Goal: Task Accomplishment & Management: Manage account settings

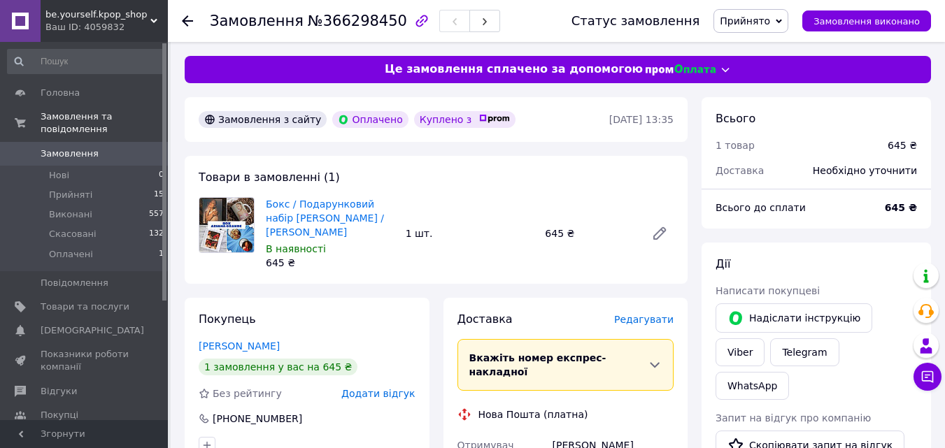
click at [569, 166] on div "Товари в замовленні (1) Бокс / Подарунковий набір [PERSON_NAME] / [PERSON_NAME]…" at bounding box center [436, 220] width 503 height 128
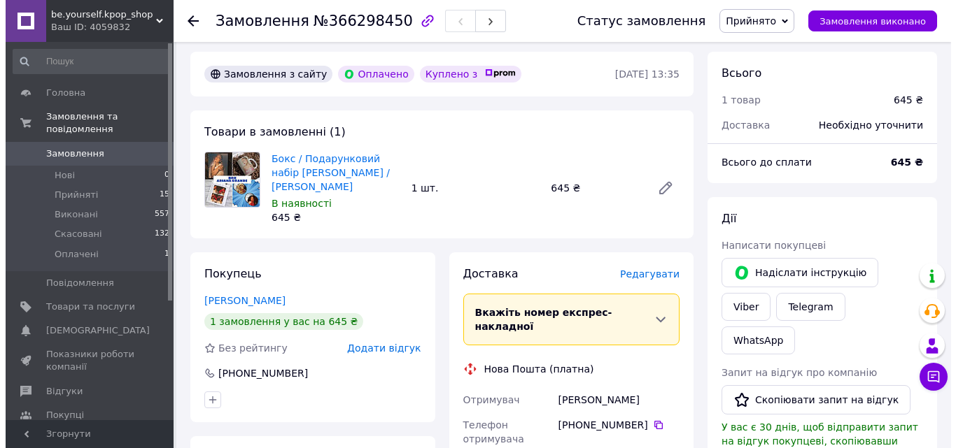
scroll to position [70, 0]
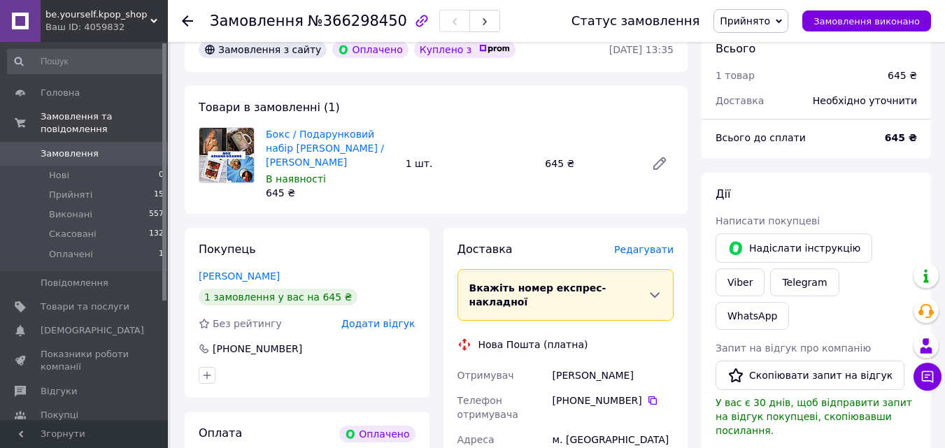
click at [656, 250] on span "Редагувати" at bounding box center [643, 249] width 59 height 11
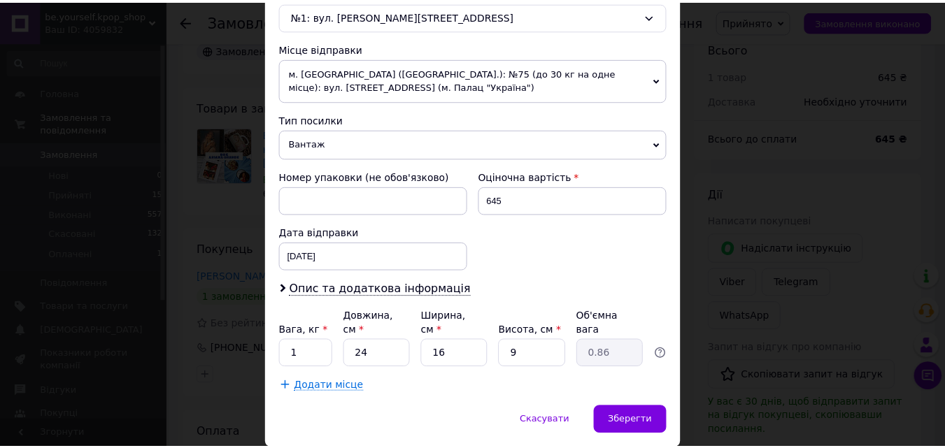
scroll to position [495, 0]
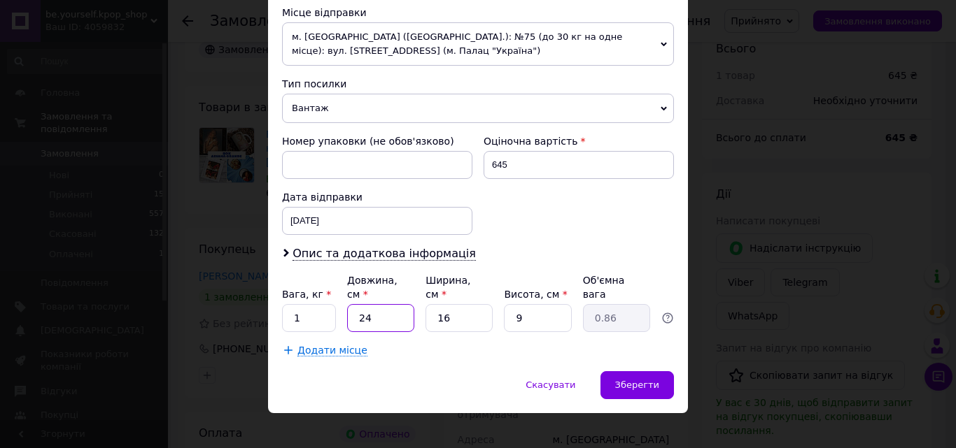
click at [390, 310] on input "24" at bounding box center [380, 318] width 67 height 28
type input "2"
type input "0.1"
type input "25"
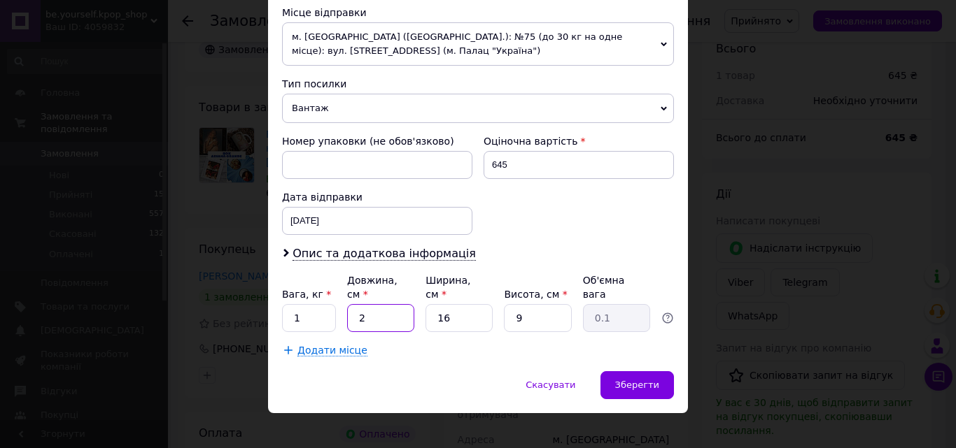
type input "0.9"
type input "25"
click at [530, 304] on input "9" at bounding box center [537, 318] width 67 height 28
type input "1"
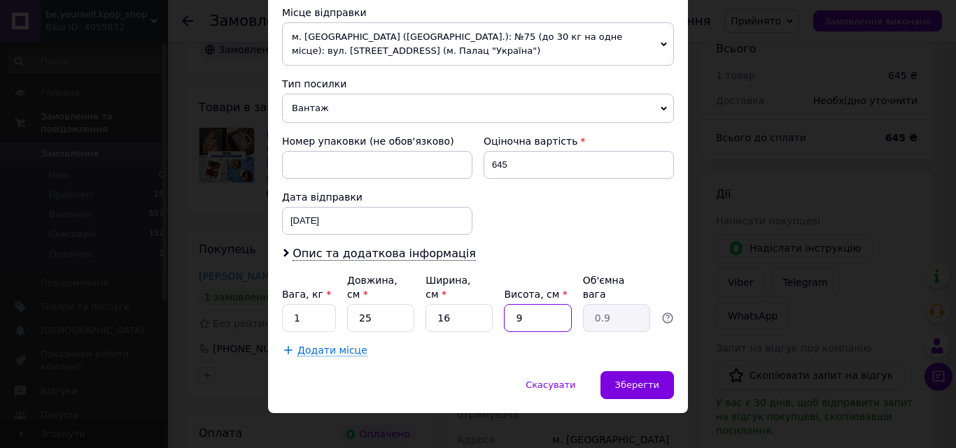
type input "0.1"
type input "10"
type input "1"
type input "10"
click at [630, 380] on span "Зберегти" at bounding box center [637, 385] width 44 height 10
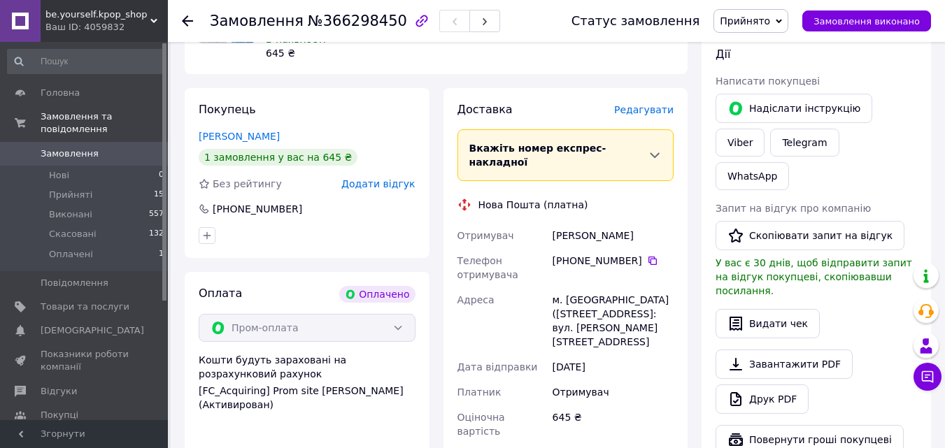
scroll to position [350, 0]
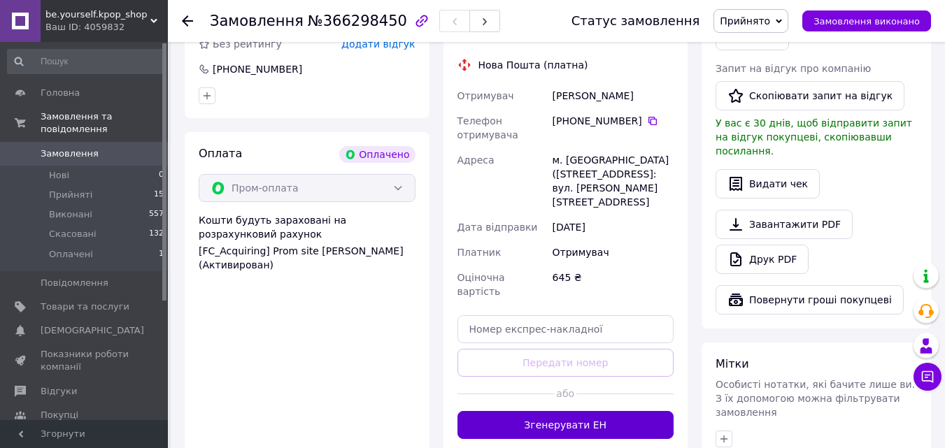
click at [576, 411] on button "Згенерувати ЕН" at bounding box center [566, 425] width 217 height 28
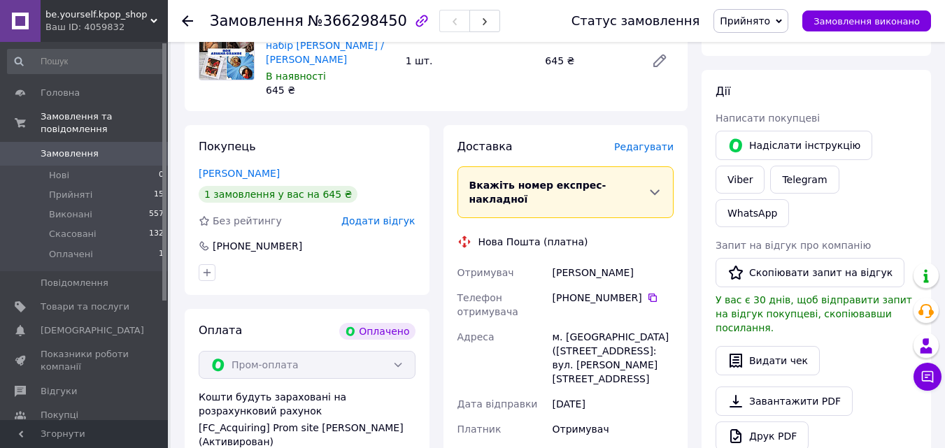
scroll to position [140, 0]
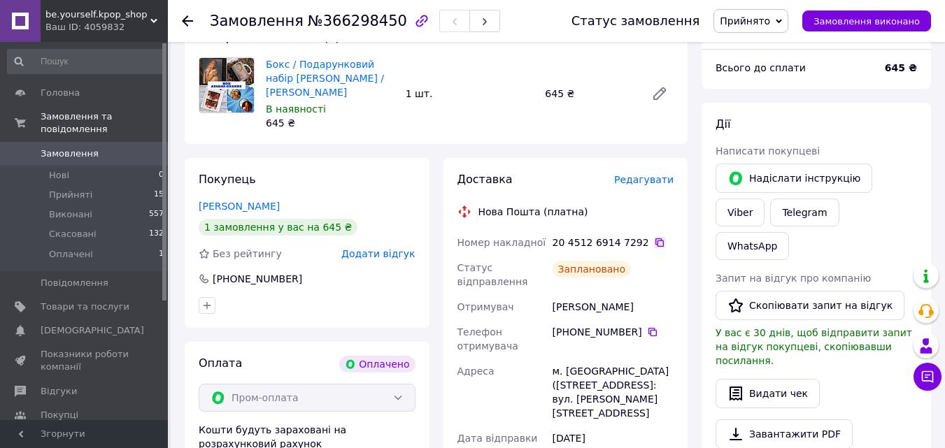
click at [654, 244] on icon at bounding box center [659, 242] width 11 height 11
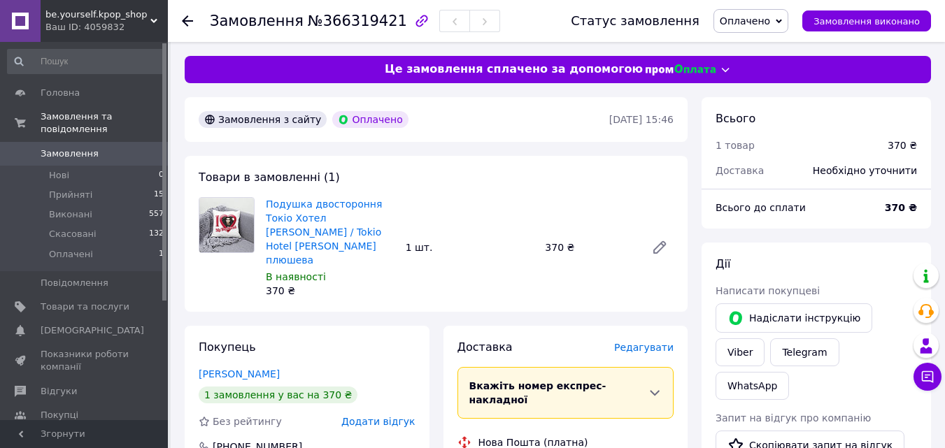
click at [770, 17] on span "Оплачено" at bounding box center [745, 20] width 50 height 11
click at [774, 51] on li "Прийнято" at bounding box center [750, 48] width 73 height 21
click at [358, 25] on span "№366319421" at bounding box center [357, 21] width 99 height 17
copy span "366319421"
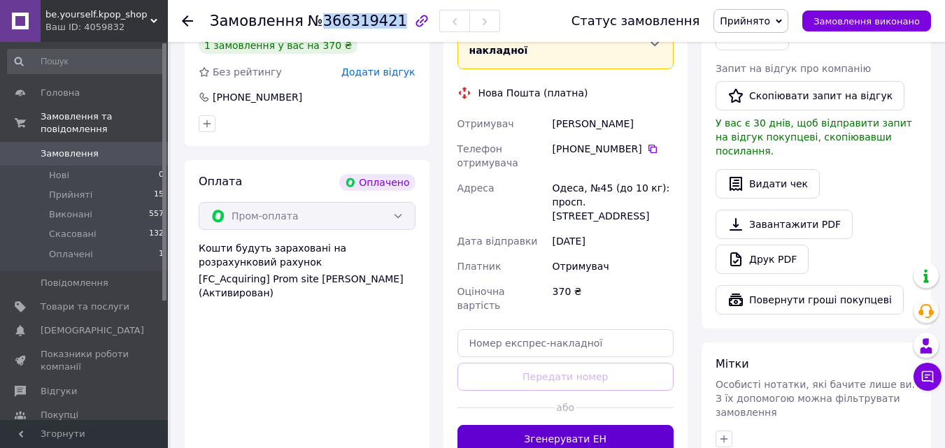
click at [569, 425] on button "Згенерувати ЕН" at bounding box center [566, 439] width 217 height 28
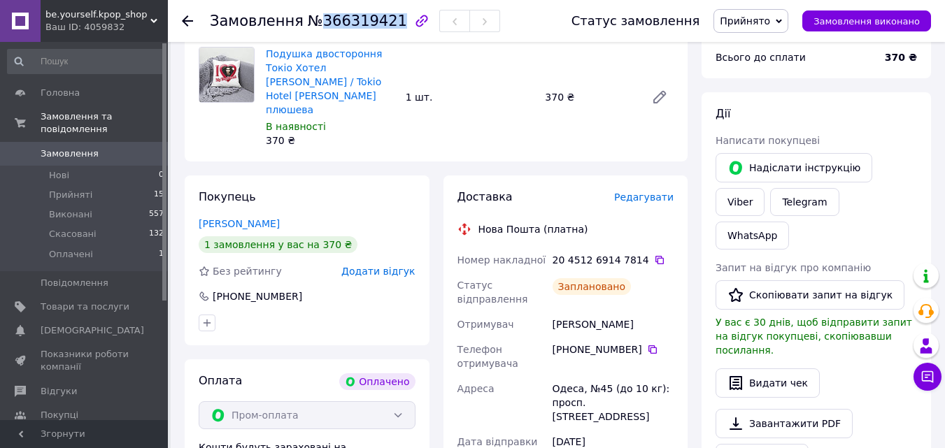
scroll to position [140, 0]
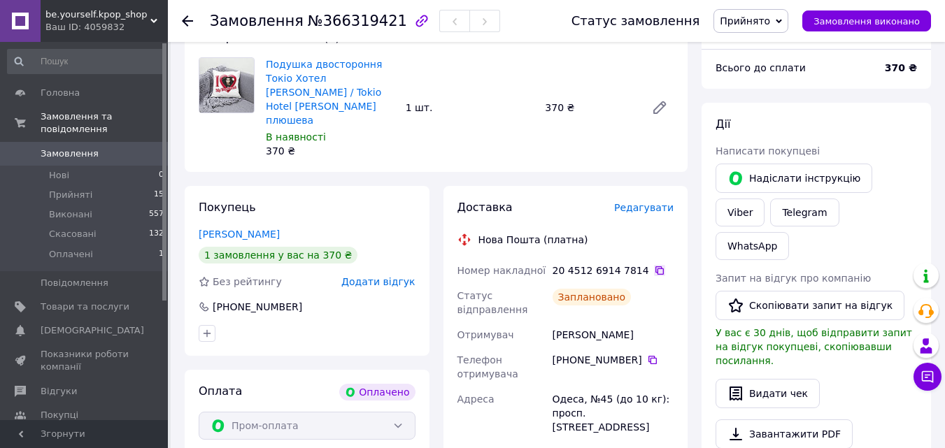
click at [654, 265] on icon at bounding box center [659, 270] width 11 height 11
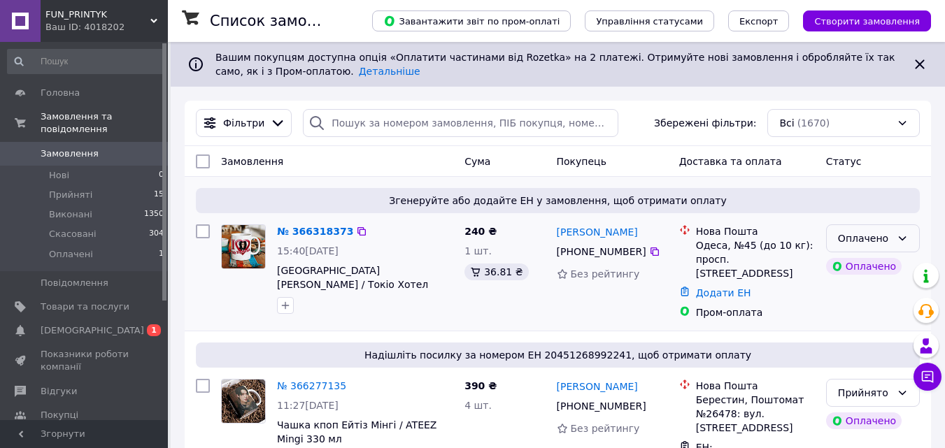
click at [884, 237] on div "Оплачено" at bounding box center [864, 238] width 53 height 15
click at [860, 266] on li "Прийнято" at bounding box center [873, 269] width 92 height 25
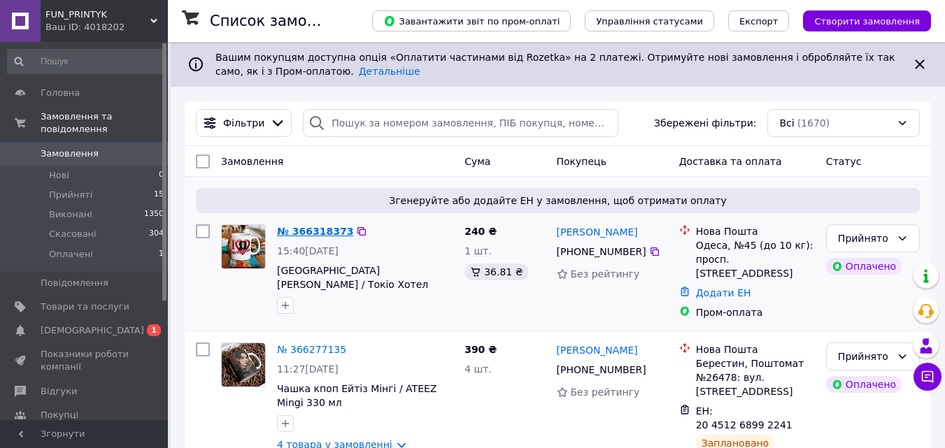
click at [302, 234] on link "№ 366318373" at bounding box center [315, 231] width 76 height 11
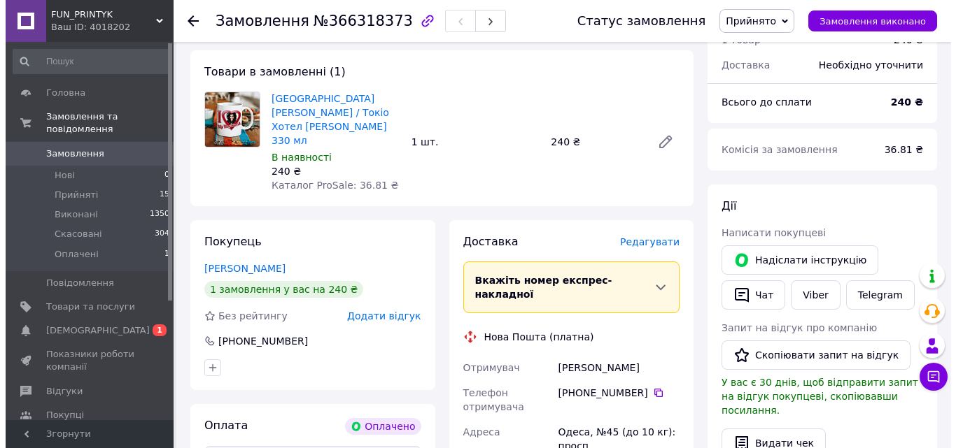
scroll to position [140, 0]
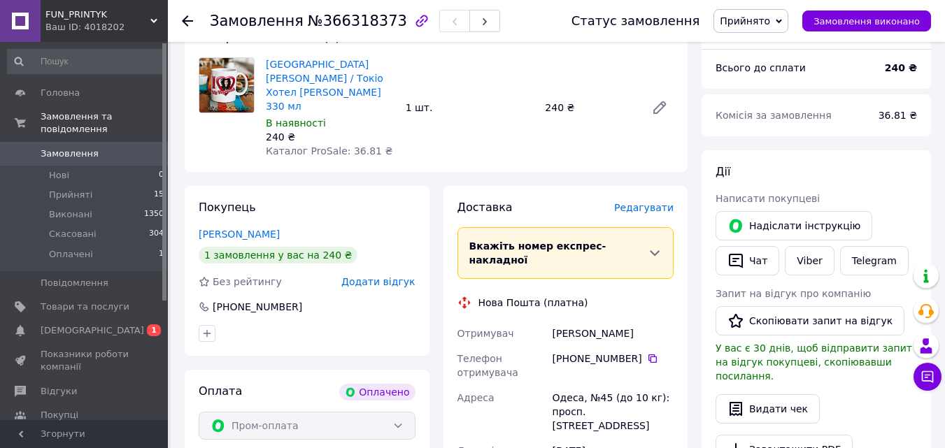
click at [641, 202] on span "Редагувати" at bounding box center [643, 207] width 59 height 11
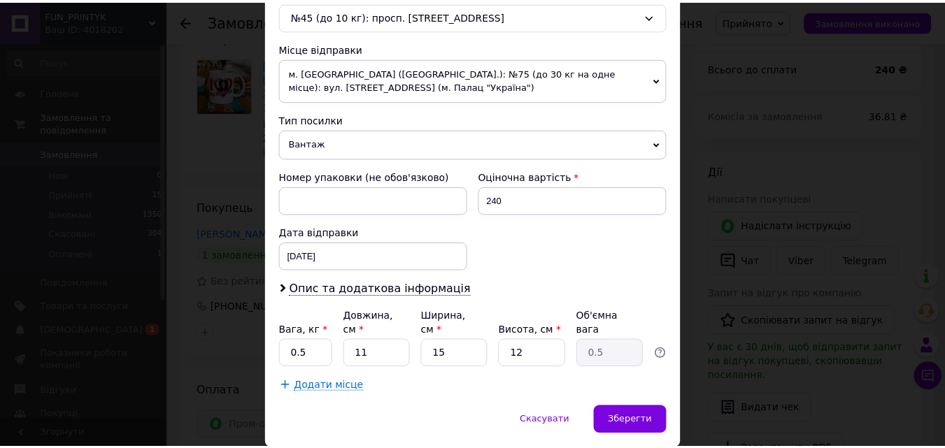
scroll to position [495, 0]
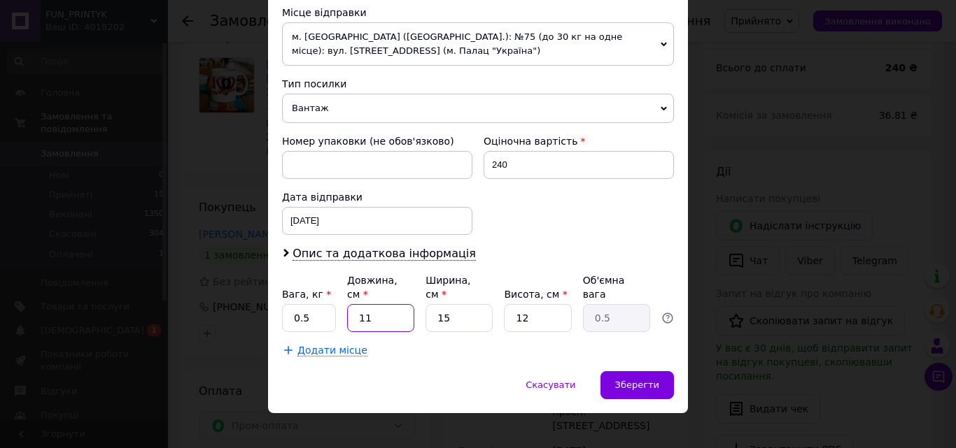
click at [389, 304] on input "11" at bounding box center [380, 318] width 67 height 28
type input "1"
type input "0.1"
type input "15"
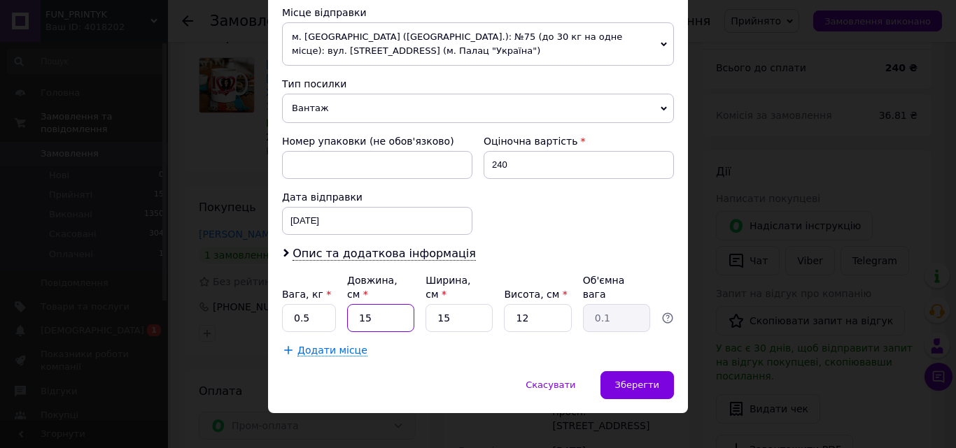
type input "0.68"
type input "15"
click at [543, 308] on input "12" at bounding box center [537, 318] width 67 height 28
type input "1"
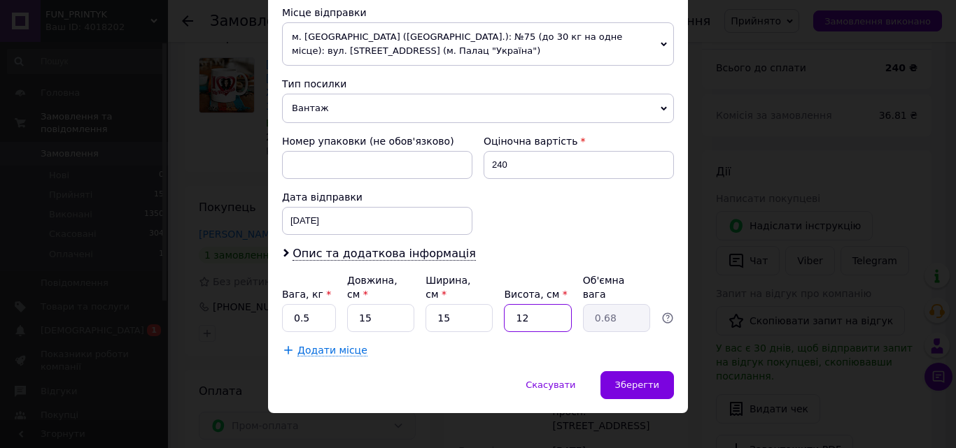
type input "0.1"
type input "15"
type input "0.84"
type input "15"
click at [647, 380] on span "Зберегти" at bounding box center [637, 385] width 44 height 10
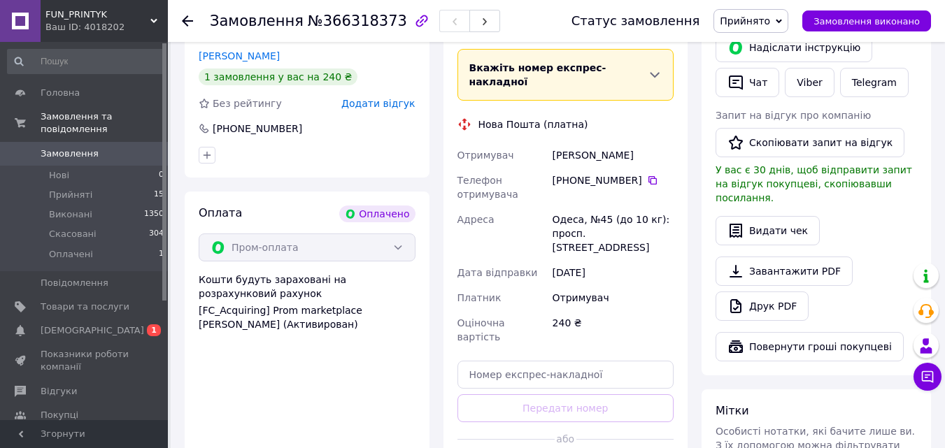
scroll to position [350, 0]
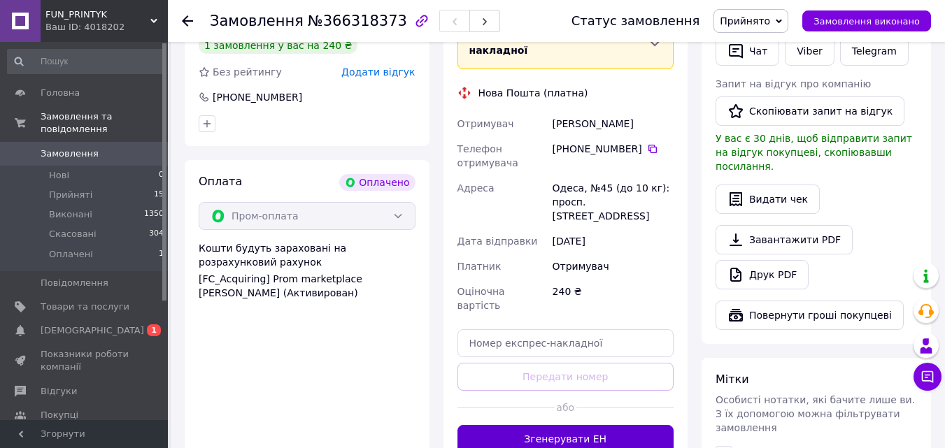
click at [581, 425] on button "Згенерувати ЕН" at bounding box center [566, 439] width 217 height 28
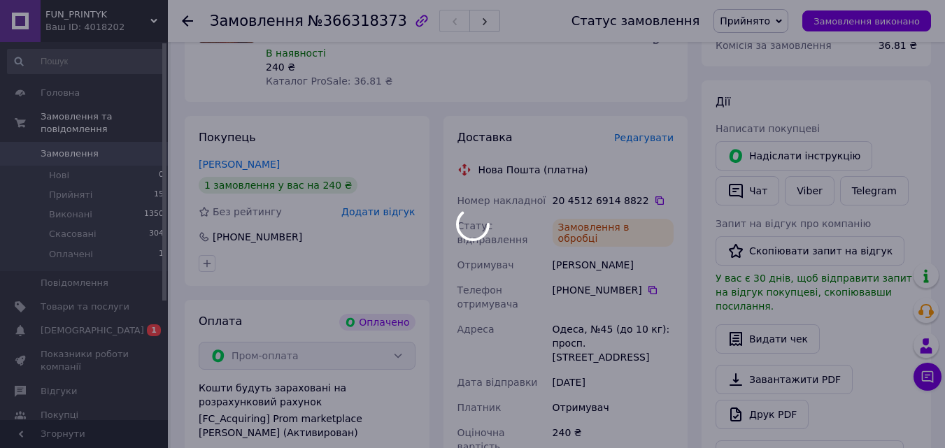
scroll to position [140, 0]
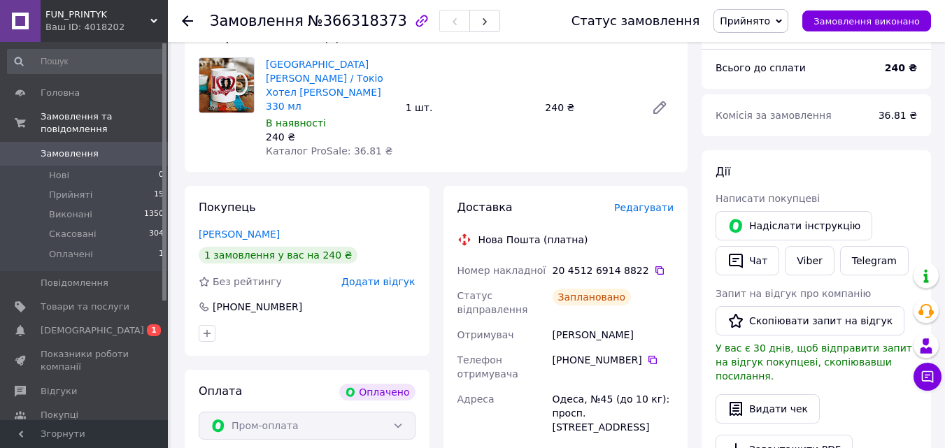
click at [654, 265] on icon at bounding box center [659, 270] width 11 height 11
click at [343, 19] on span "№366318373" at bounding box center [357, 21] width 99 height 17
copy span "366318373"
